Goal: Transaction & Acquisition: Book appointment/travel/reservation

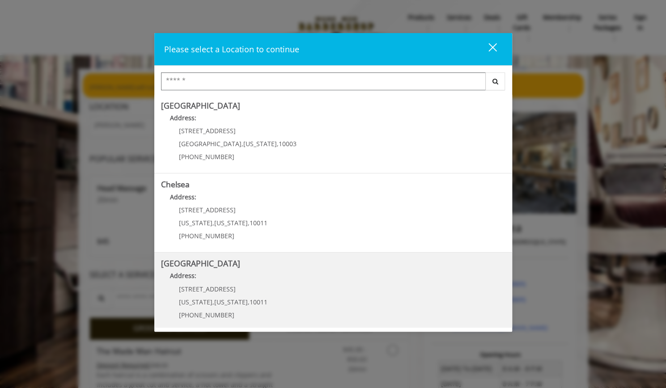
scroll to position [17, 0]
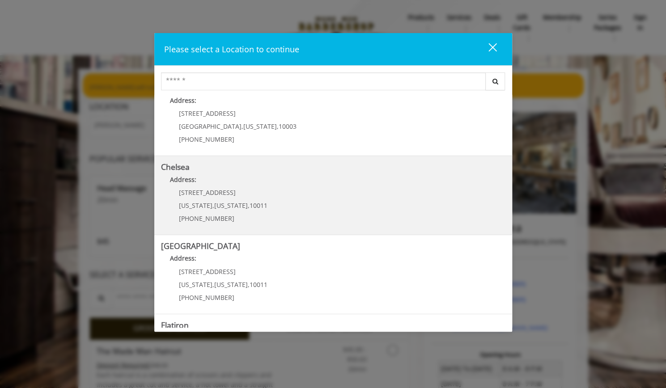
click at [300, 228] on div "Chelsea Address: [STREET_ADDRESS][US_STATE][US_STATE] (917) 639-3902" at bounding box center [333, 195] width 358 height 79
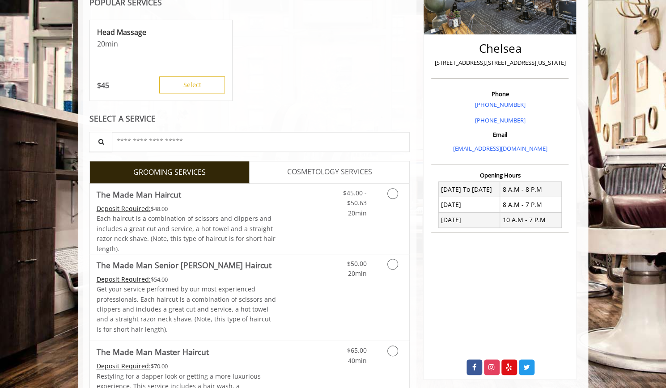
scroll to position [180, 0]
click at [398, 196] on link "Grooming services" at bounding box center [391, 200] width 23 height 34
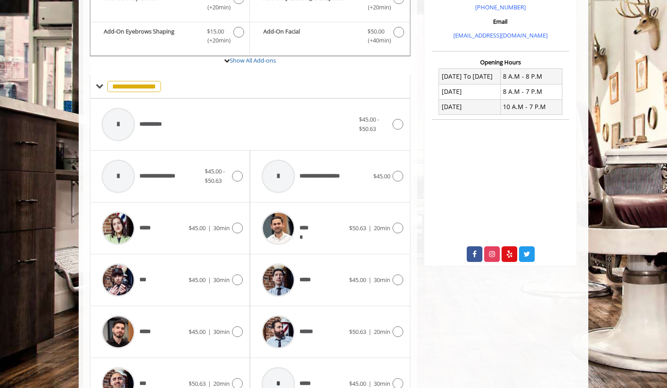
scroll to position [293, 0]
click at [160, 273] on div "***" at bounding box center [143, 279] width 92 height 42
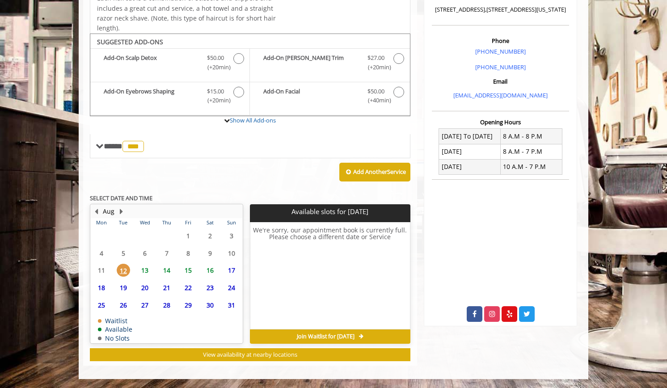
scroll to position [230, 0]
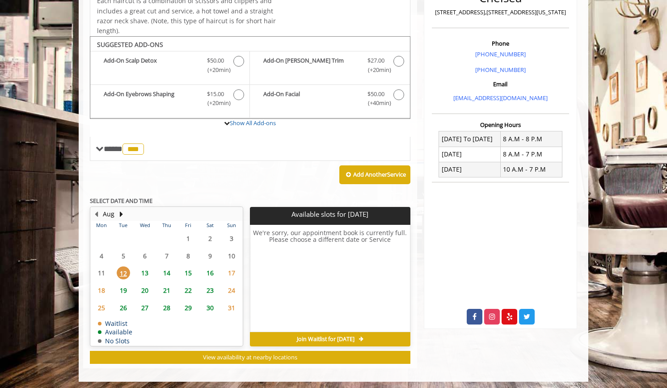
click at [144, 271] on span "13" at bounding box center [144, 272] width 13 height 13
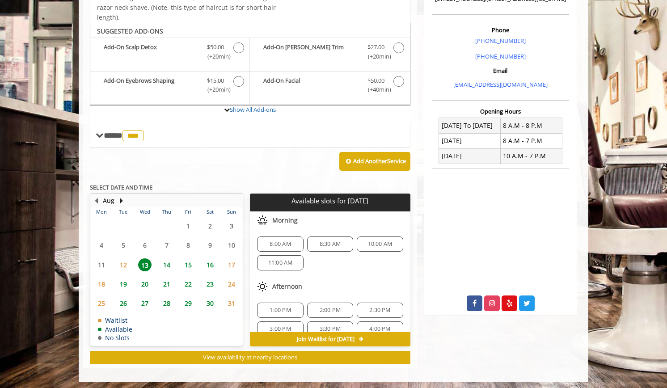
scroll to position [57, 0]
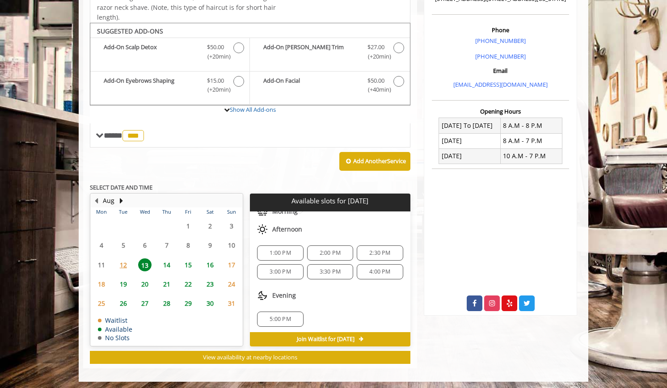
click at [171, 261] on span "14" at bounding box center [166, 264] width 13 height 13
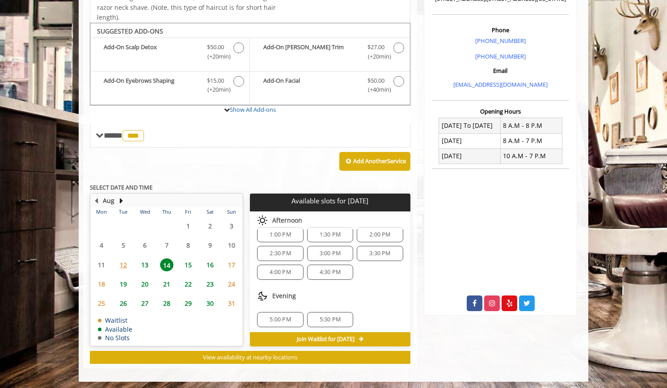
scroll to position [0, 0]
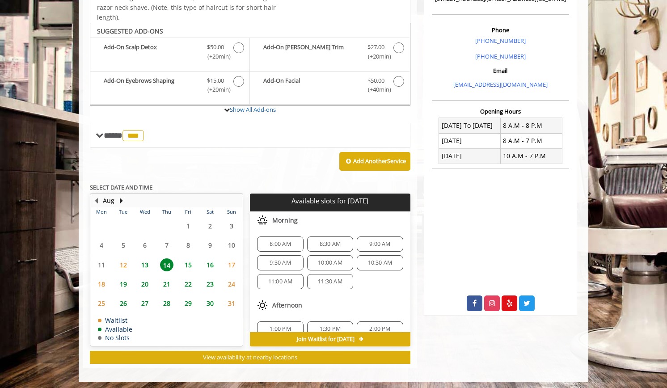
click at [149, 262] on span "13" at bounding box center [144, 264] width 13 height 13
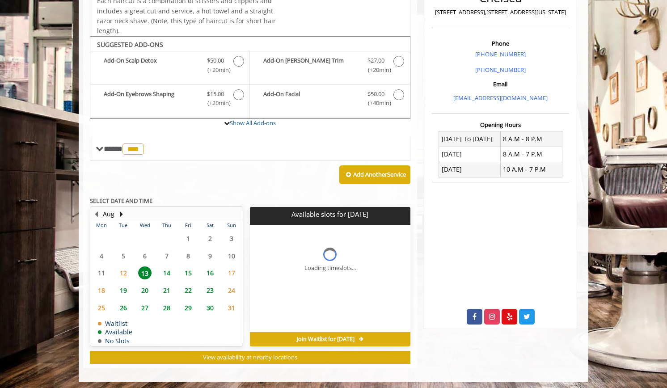
scroll to position [243, 0]
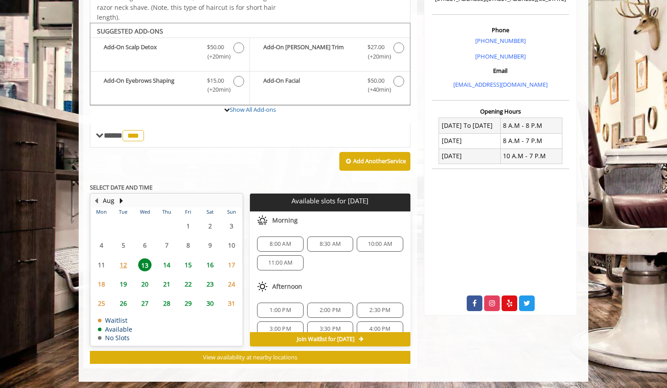
click at [207, 264] on span "16" at bounding box center [209, 264] width 13 height 13
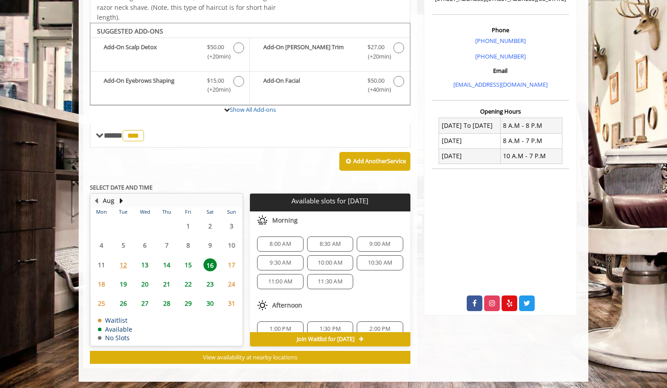
scroll to position [113, 0]
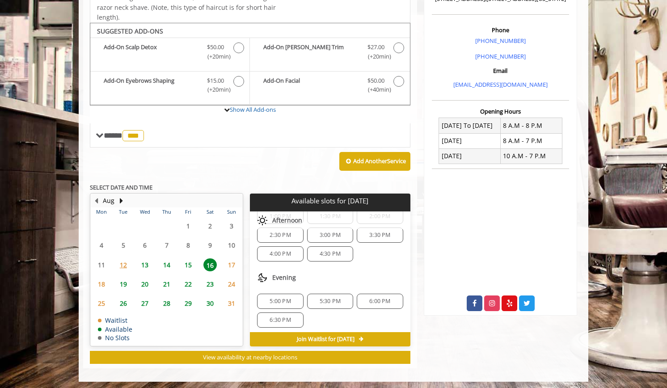
click at [119, 282] on span "19" at bounding box center [123, 284] width 13 height 13
click at [142, 261] on span "13" at bounding box center [144, 264] width 13 height 13
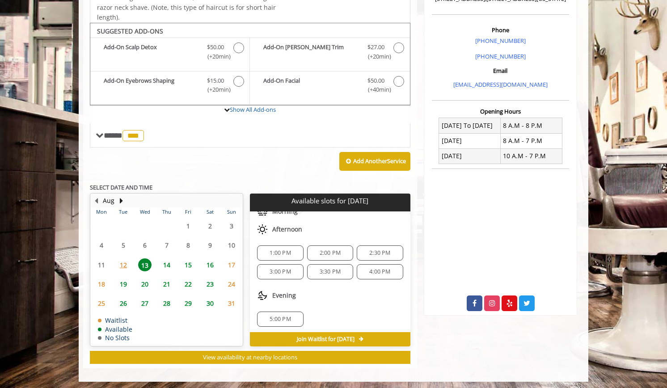
scroll to position [0, 0]
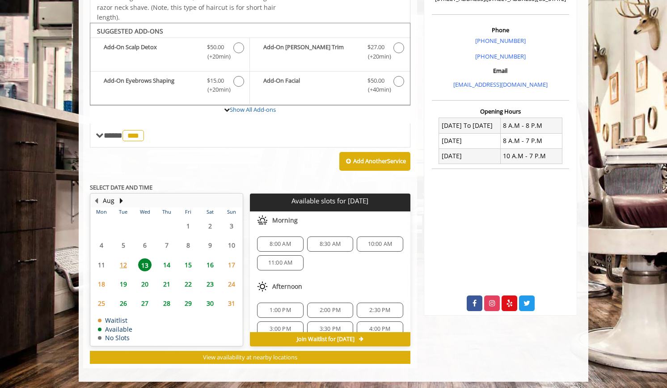
click at [169, 261] on span "14" at bounding box center [166, 264] width 13 height 13
